Goal: Task Accomplishment & Management: Complete application form

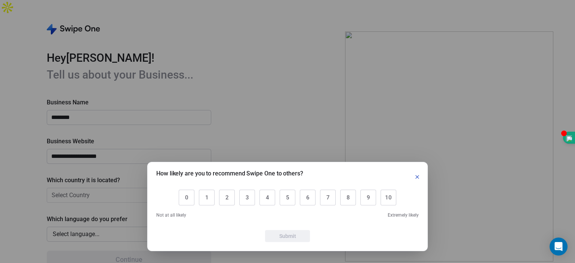
click at [417, 173] on button "button" at bounding box center [417, 176] width 9 height 9
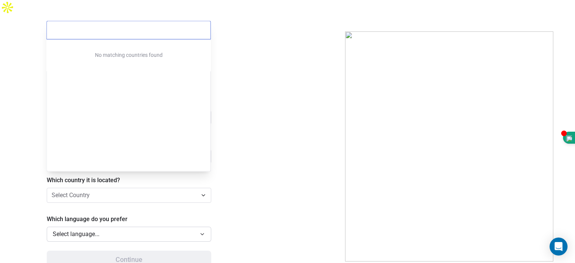
click at [111, 181] on html "**********" at bounding box center [287, 139] width 575 height 278
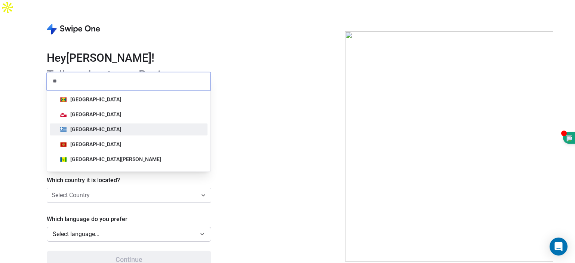
type input "**"
click at [68, 126] on span "[GEOGRAPHIC_DATA]" at bounding box center [90, 129] width 67 height 8
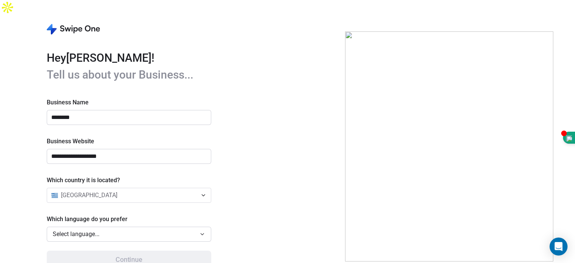
click at [121, 229] on div "Select language..." at bounding box center [124, 233] width 142 height 9
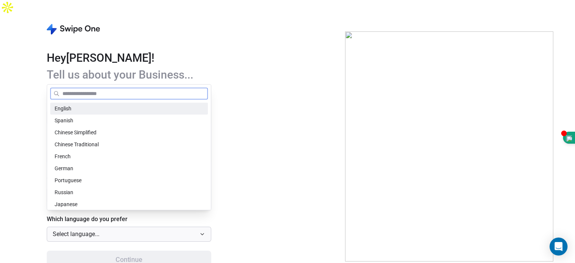
click at [82, 107] on div "English" at bounding box center [129, 109] width 149 height 8
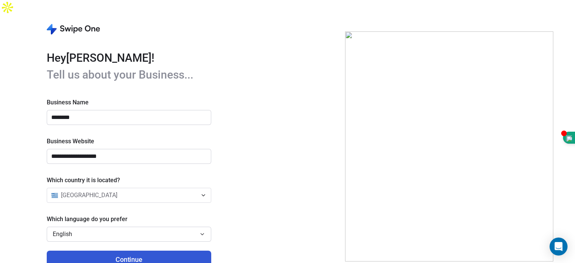
click at [132, 250] on button "Continue" at bounding box center [129, 259] width 164 height 18
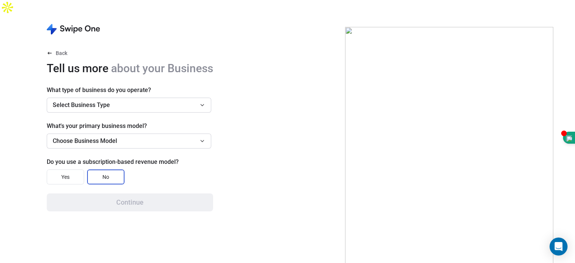
click at [206, 98] on button "Select Business Type" at bounding box center [129, 105] width 164 height 15
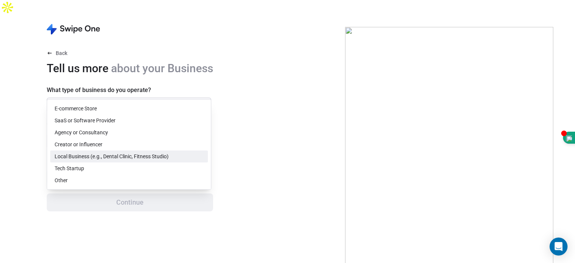
click at [115, 158] on span "Local Business (e.g., Dental Clinic, Fitness Studio)" at bounding box center [112, 156] width 114 height 8
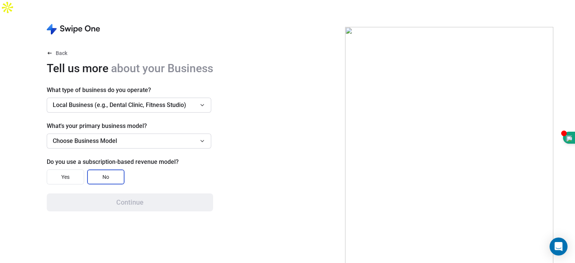
click at [104, 136] on span "Choose Business Model" at bounding box center [85, 140] width 64 height 9
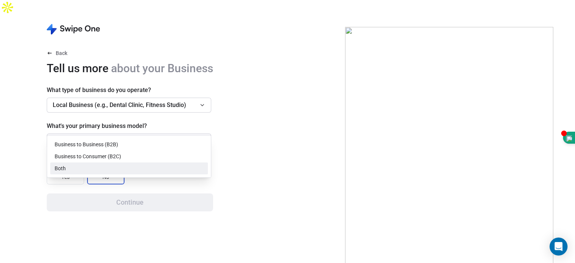
click at [62, 169] on span "Both" at bounding box center [60, 168] width 11 height 8
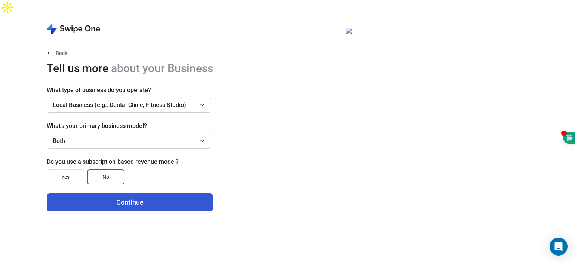
click at [65, 169] on button "Yes" at bounding box center [65, 176] width 37 height 15
click at [106, 193] on button "Continue" at bounding box center [130, 202] width 166 height 18
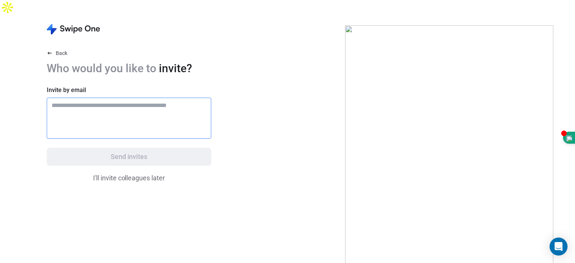
click at [54, 101] on input "text" at bounding box center [129, 105] width 158 height 9
type input "**********"
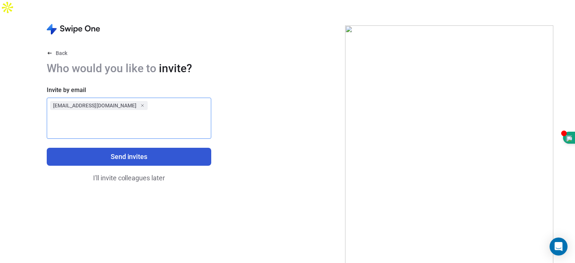
click at [132, 148] on button "Send invites" at bounding box center [129, 157] width 164 height 18
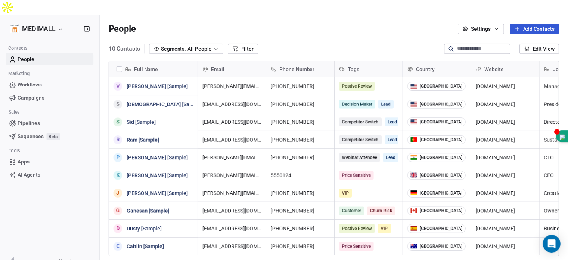
scroll to position [225, 468]
click at [531, 24] on button "Add Contacts" at bounding box center [541, 29] width 50 height 10
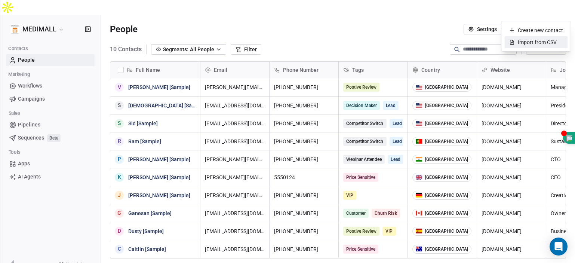
click at [525, 42] on span "Import from CSV" at bounding box center [537, 42] width 39 height 8
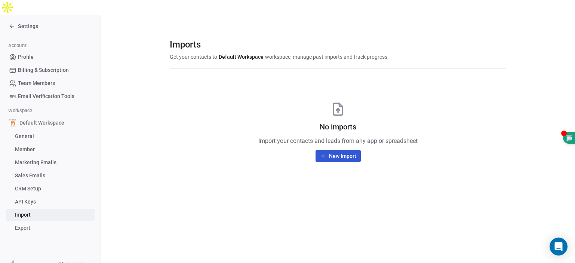
click at [346, 150] on button "New Import" at bounding box center [337, 156] width 45 height 12
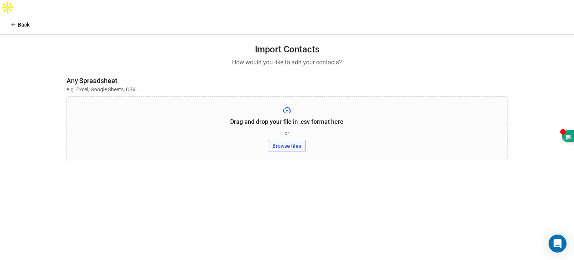
click at [296, 140] on button "Browse files" at bounding box center [287, 146] width 38 height 12
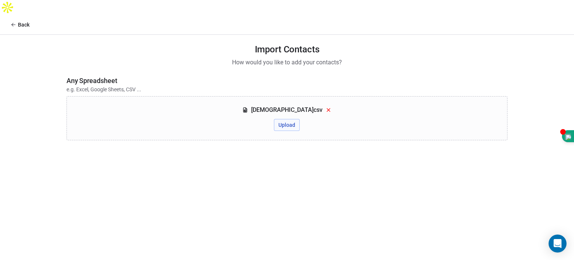
click at [284, 119] on button "Upload" at bounding box center [287, 125] width 26 height 12
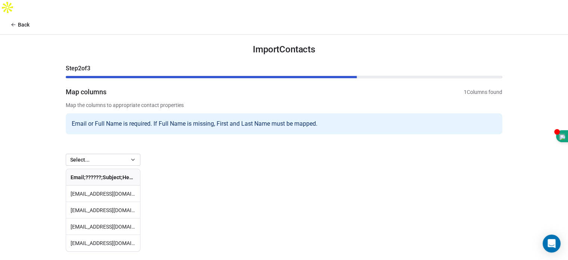
scroll to position [8, 0]
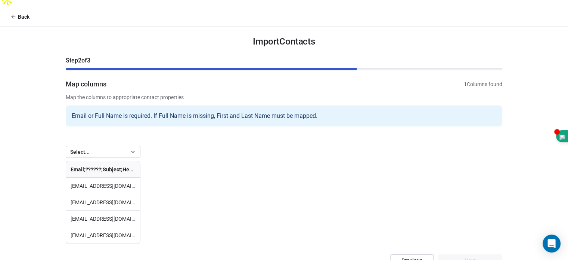
click at [94, 161] on th "Email;??????;Subject;Header;Content;;;;;;;;;;;;;;;;;;;;;" at bounding box center [103, 169] width 74 height 16
click at [109, 146] on button "Select..." at bounding box center [103, 152] width 75 height 12
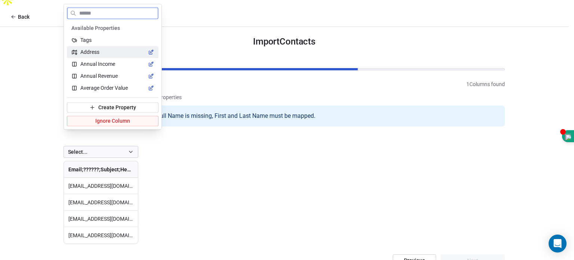
click at [114, 53] on div "Address" at bounding box center [112, 51] width 83 height 7
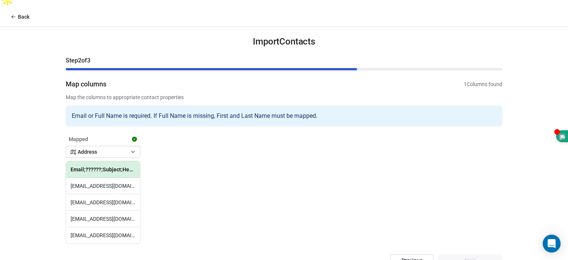
click at [96, 178] on td "[EMAIL_ADDRESS][DOMAIN_NAME];???????;OD;;Richiesta informazioni per trattamento…" at bounding box center [103, 186] width 74 height 16
click at [315, 105] on div "Email or Full Name is required. If Full Name is missing, First and Last Name mu…" at bounding box center [284, 115] width 437 height 21
click at [123, 178] on td "[EMAIL_ADDRESS][DOMAIN_NAME];???????;OD;;Richiesta informazioni per trattamento…" at bounding box center [103, 186] width 74 height 16
click at [106, 178] on td "[EMAIL_ADDRESS][DOMAIN_NAME];???????;OD;;Richiesta informazioni per trattamento…" at bounding box center [103, 186] width 74 height 16
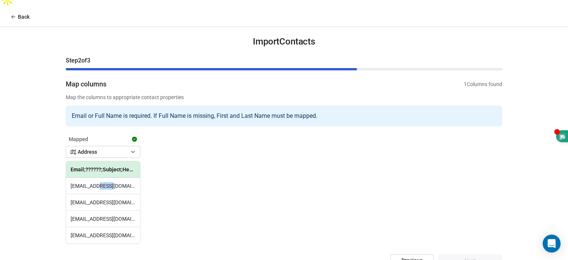
click at [106, 178] on td "[EMAIL_ADDRESS][DOMAIN_NAME];???????;OD;;Richiesta informazioni per trattamento…" at bounding box center [103, 186] width 74 height 16
click at [181, 155] on div "Mapped Address Email;??????;Subject;Header;Content;;;;;;;;;;;;;;;;;;;;; [EMAIL_…" at bounding box center [284, 188] width 437 height 114
click at [132, 149] on icon "button" at bounding box center [133, 152] width 6 height 6
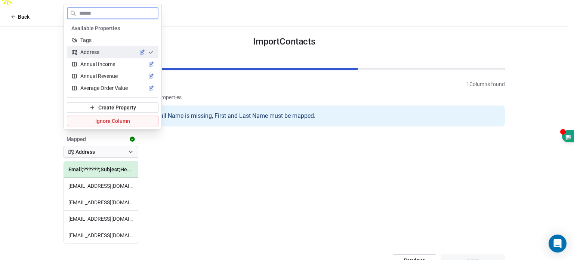
click at [127, 108] on span "Create Property" at bounding box center [117, 107] width 38 height 7
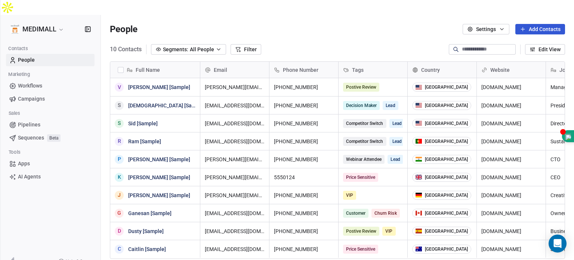
scroll to position [223, 467]
click at [119, 67] on button "button" at bounding box center [121, 70] width 6 height 6
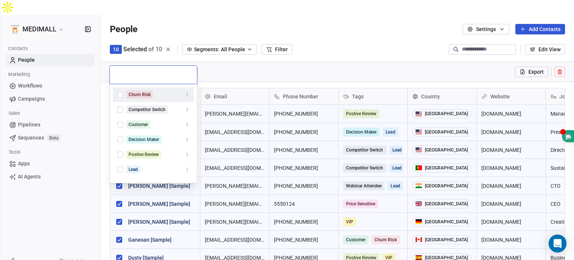
click at [119, 56] on html "MEDIMALL Contacts People Marketing Workflows Campaigns Sales Pipelines Sequence…" at bounding box center [287, 137] width 574 height 275
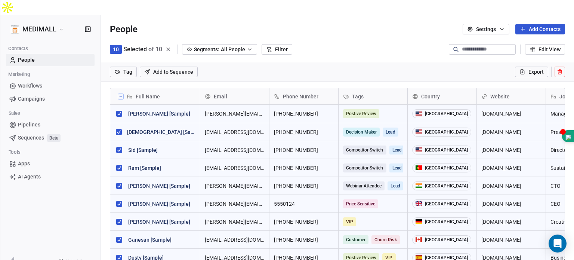
click at [258, 57] on html "MEDIMALL Contacts People Marketing Workflows Campaigns Sales Pipelines Sequence…" at bounding box center [287, 137] width 574 height 275
click at [120, 96] on icon at bounding box center [121, 96] width 2 height 0
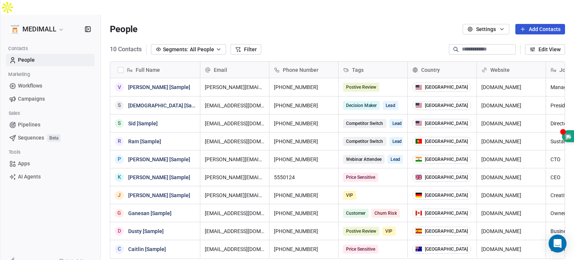
click at [30, 82] on span "Workflows" at bounding box center [30, 86] width 24 height 8
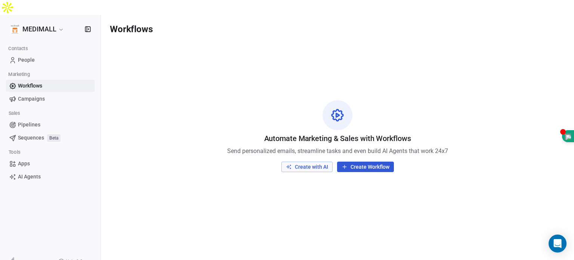
click at [29, 95] on span "Campaigns" at bounding box center [31, 99] width 27 height 8
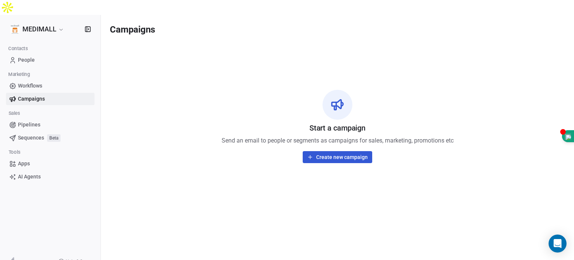
click at [28, 121] on span "Pipelines" at bounding box center [29, 125] width 22 height 8
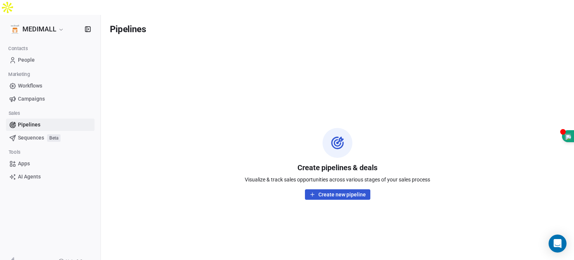
click at [21, 160] on span "Apps" at bounding box center [24, 164] width 12 height 8
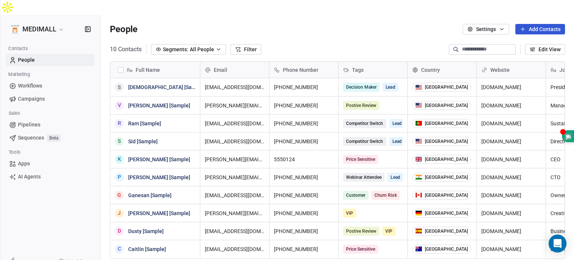
scroll to position [223, 467]
click at [38, 82] on span "Workflows" at bounding box center [30, 86] width 24 height 8
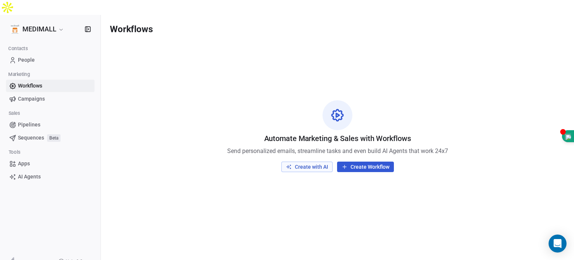
click at [27, 56] on span "People" at bounding box center [26, 60] width 17 height 8
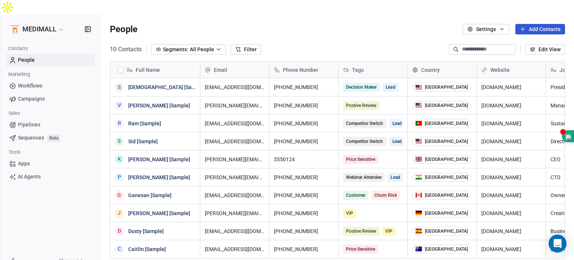
scroll to position [223, 467]
